Goal: Transaction & Acquisition: Purchase product/service

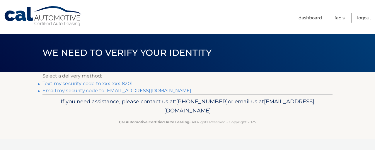
click at [110, 85] on link "Text my security code to xxx-xxx-8201" at bounding box center [87, 84] width 90 height 6
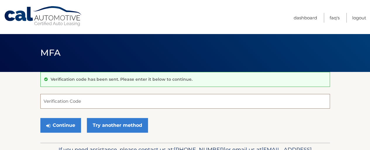
click at [51, 106] on input "Verification Code" at bounding box center [185, 101] width 290 height 15
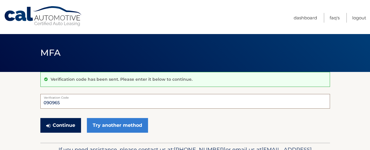
type input "090965"
click at [57, 128] on button "Continue" at bounding box center [60, 125] width 41 height 15
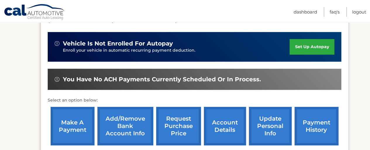
scroll to position [146, 0]
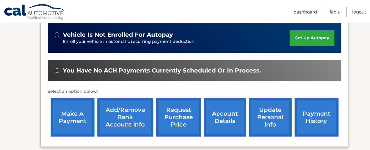
click at [321, 124] on link "payment history" at bounding box center [317, 117] width 44 height 38
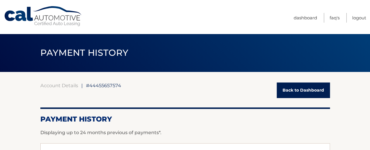
click at [301, 92] on link "Back to Dashboard" at bounding box center [303, 90] width 53 height 16
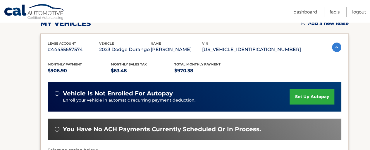
scroll to position [117, 0]
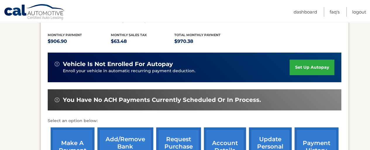
click at [300, 66] on link "set up autopay" at bounding box center [312, 67] width 45 height 16
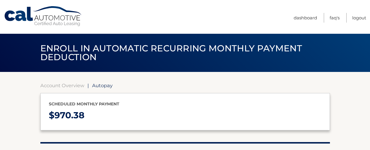
select select "NmJhMjI5Y2YtMDgzNS00M2VjLWFjMDYtODM4OGYxNzkxMGZi"
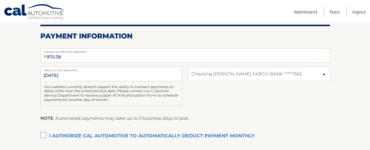
scroll to position [29, 0]
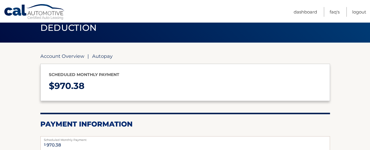
click at [68, 56] on link "Account Overview" at bounding box center [62, 56] width 44 height 6
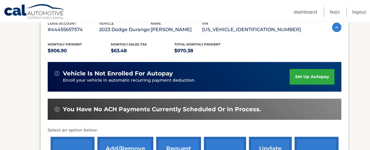
scroll to position [117, 0]
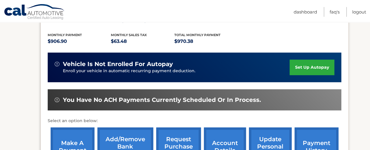
click at [317, 136] on link "payment history" at bounding box center [317, 146] width 44 height 38
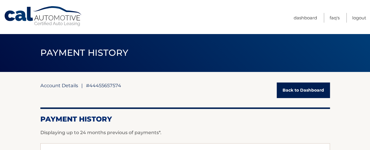
click at [58, 86] on link "Account Details" at bounding box center [59, 85] width 38 height 6
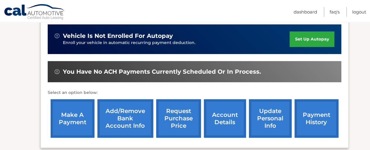
scroll to position [205, 0]
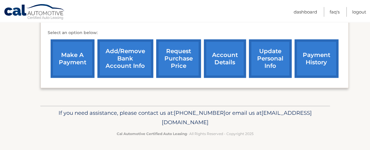
click at [66, 55] on link "make a payment" at bounding box center [73, 58] width 44 height 38
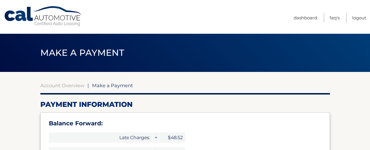
select select "NmJhMjI5Y2YtMDgzNS00M2VjLWFjMDYtODM4OGYxNzkxMGZi"
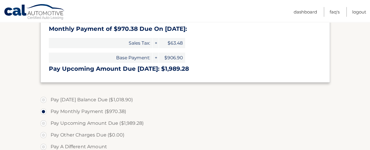
scroll to position [176, 0]
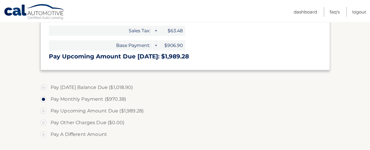
click at [43, 93] on label "Pay [DATE] Balance Due ($1,018.90)" at bounding box center [185, 87] width 290 height 12
click at [43, 91] on input "Pay [DATE] Balance Due ($1,018.90)" at bounding box center [46, 85] width 6 height 9
radio input "true"
type input "1018.90"
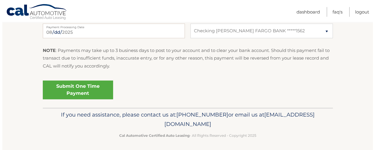
scroll to position [322, 0]
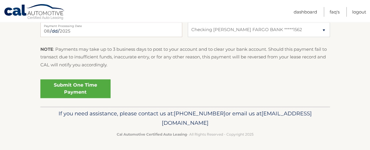
click at [101, 98] on link "Submit One Time Payment" at bounding box center [75, 88] width 70 height 19
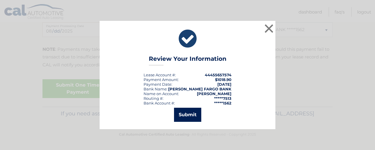
click at [190, 119] on button "Submit" at bounding box center [187, 114] width 27 height 14
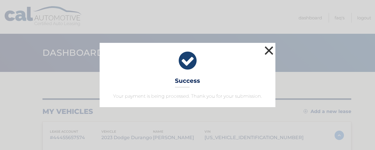
click at [269, 46] on button "×" at bounding box center [269, 51] width 12 height 12
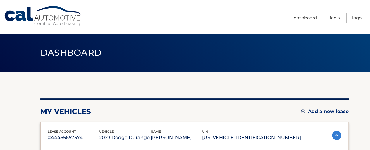
click at [216, 23] on nav "Menu Dashboard FAQ's Logout" at bounding box center [227, 17] width 279 height 34
